Goal: Task Accomplishment & Management: Use online tool/utility

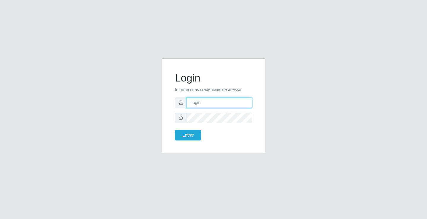
click at [210, 103] on input "text" at bounding box center [219, 103] width 66 height 10
type input "william@ideal"
click at [175, 130] on button "Entrar" at bounding box center [188, 135] width 26 height 10
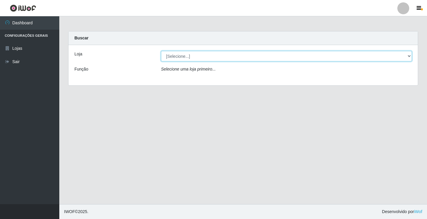
click at [313, 57] on select "[Selecione...] Ideal - Conceição" at bounding box center [286, 56] width 251 height 10
select select "231"
click at [161, 51] on select "[Selecione...] Ideal - Conceição" at bounding box center [286, 56] width 251 height 10
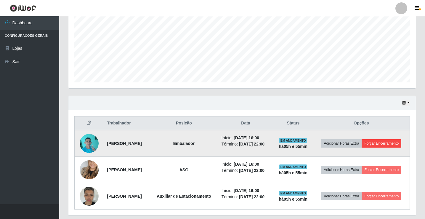
scroll to position [148, 0]
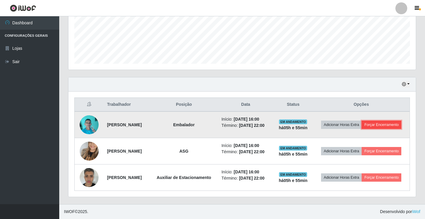
click at [399, 123] on button "Forçar Encerramento" at bounding box center [382, 125] width 40 height 8
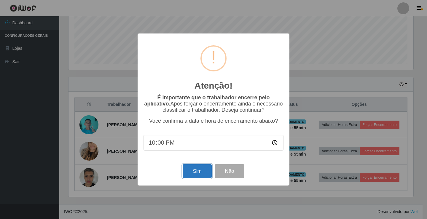
click at [196, 173] on button "Sim" at bounding box center [197, 171] width 29 height 14
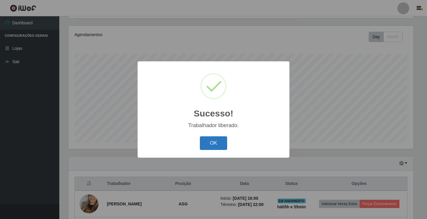
click at [215, 144] on button "OK" at bounding box center [214, 143] width 28 height 14
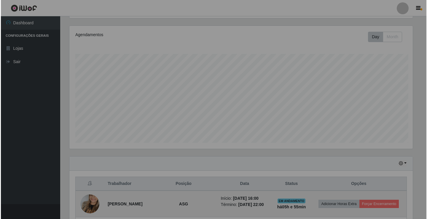
scroll to position [123, 348]
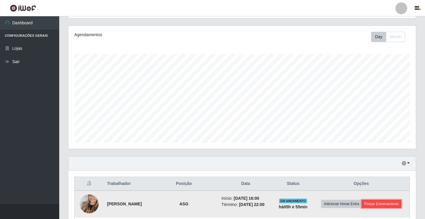
click at [391, 205] on button "Forçar Encerramento" at bounding box center [382, 204] width 40 height 8
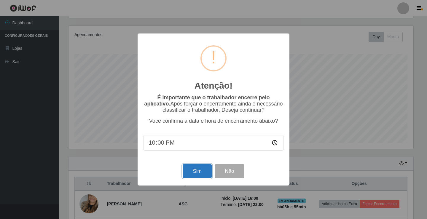
click at [202, 169] on button "Sim" at bounding box center [197, 171] width 29 height 14
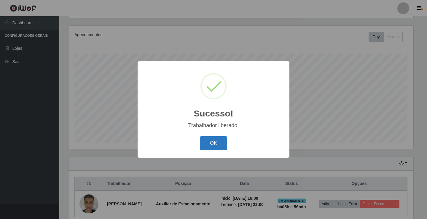
click at [209, 141] on button "OK" at bounding box center [214, 143] width 28 height 14
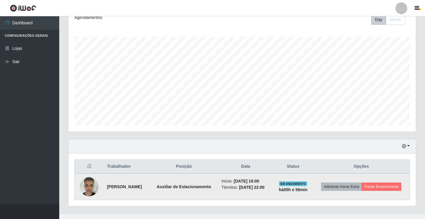
scroll to position [95, 0]
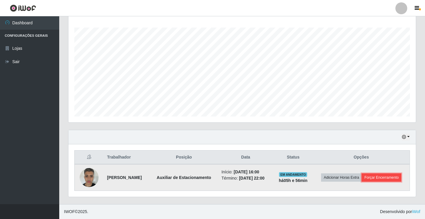
click at [379, 179] on button "Forçar Encerramento" at bounding box center [382, 177] width 40 height 8
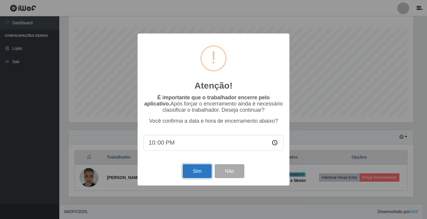
click at [190, 171] on button "Sim" at bounding box center [197, 171] width 29 height 14
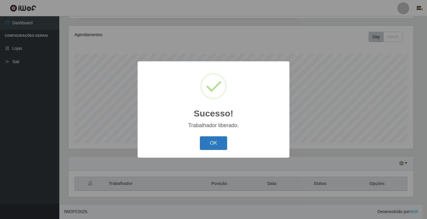
click at [208, 144] on button "OK" at bounding box center [214, 143] width 28 height 14
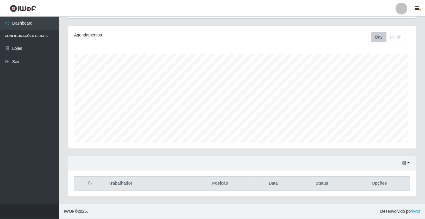
scroll to position [0, 0]
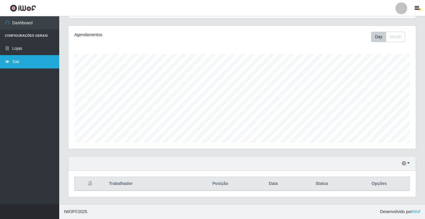
click at [24, 63] on link "Sair" at bounding box center [29, 61] width 59 height 13
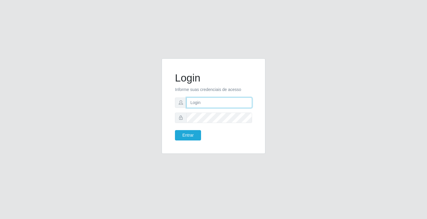
click at [228, 103] on input "text" at bounding box center [219, 103] width 66 height 10
type input "ediane@ideal"
click at [175, 130] on button "Entrar" at bounding box center [188, 135] width 26 height 10
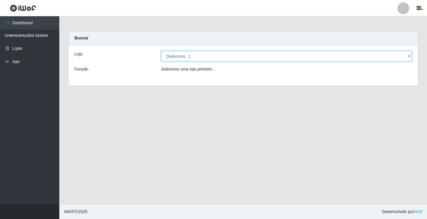
click at [215, 55] on select "[Selecione...] Ideal - Conceição" at bounding box center [286, 56] width 251 height 10
select select "231"
click at [161, 51] on select "[Selecione...] Ideal - Conceição" at bounding box center [286, 56] width 251 height 10
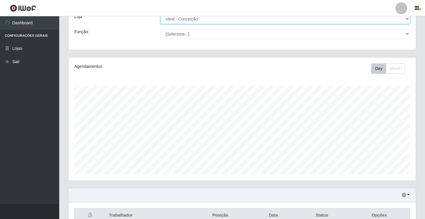
scroll to position [69, 0]
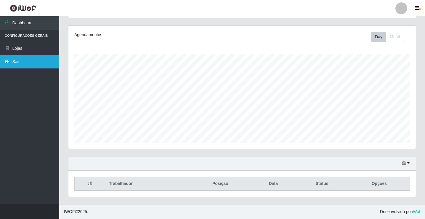
click at [12, 60] on link "Sair" at bounding box center [29, 61] width 59 height 13
